Goal: Task Accomplishment & Management: Manage account settings

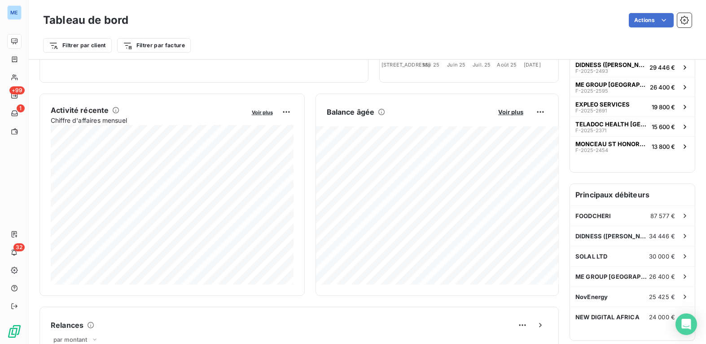
scroll to position [145, 0]
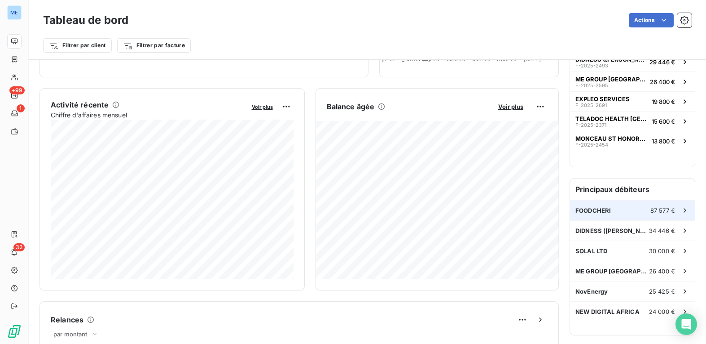
click at [627, 211] on div "FOODCHERI 87 577 €" at bounding box center [632, 210] width 125 height 20
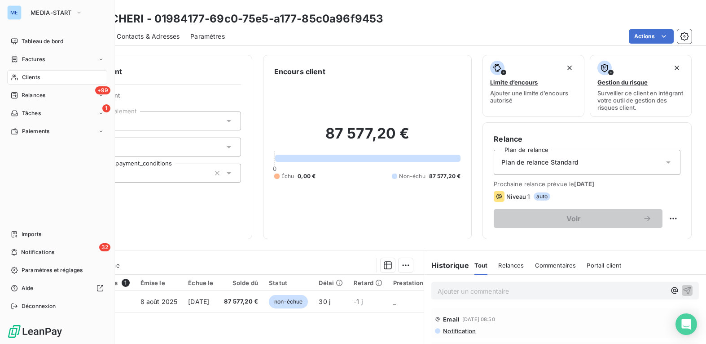
click at [20, 18] on div "ME" at bounding box center [14, 12] width 14 height 14
click at [65, 17] on button "MEDIA-START" at bounding box center [56, 12] width 63 height 14
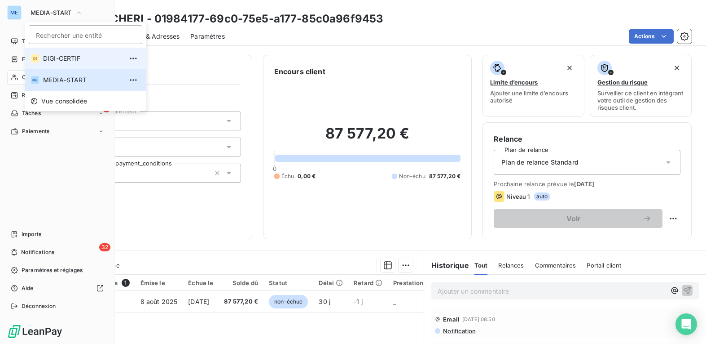
click at [76, 64] on li "DI DIGI-CERTIF" at bounding box center [85, 59] width 121 height 22
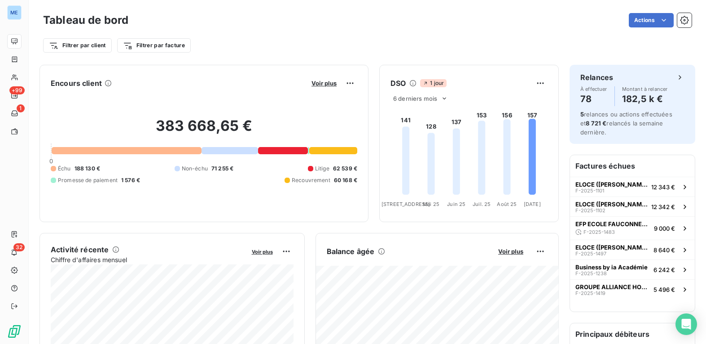
click at [227, 152] on div at bounding box center [230, 150] width 57 height 7
click at [279, 150] on div at bounding box center [283, 150] width 50 height 7
click at [329, 149] on div at bounding box center [333, 150] width 48 height 7
